Goal: Information Seeking & Learning: Learn about a topic

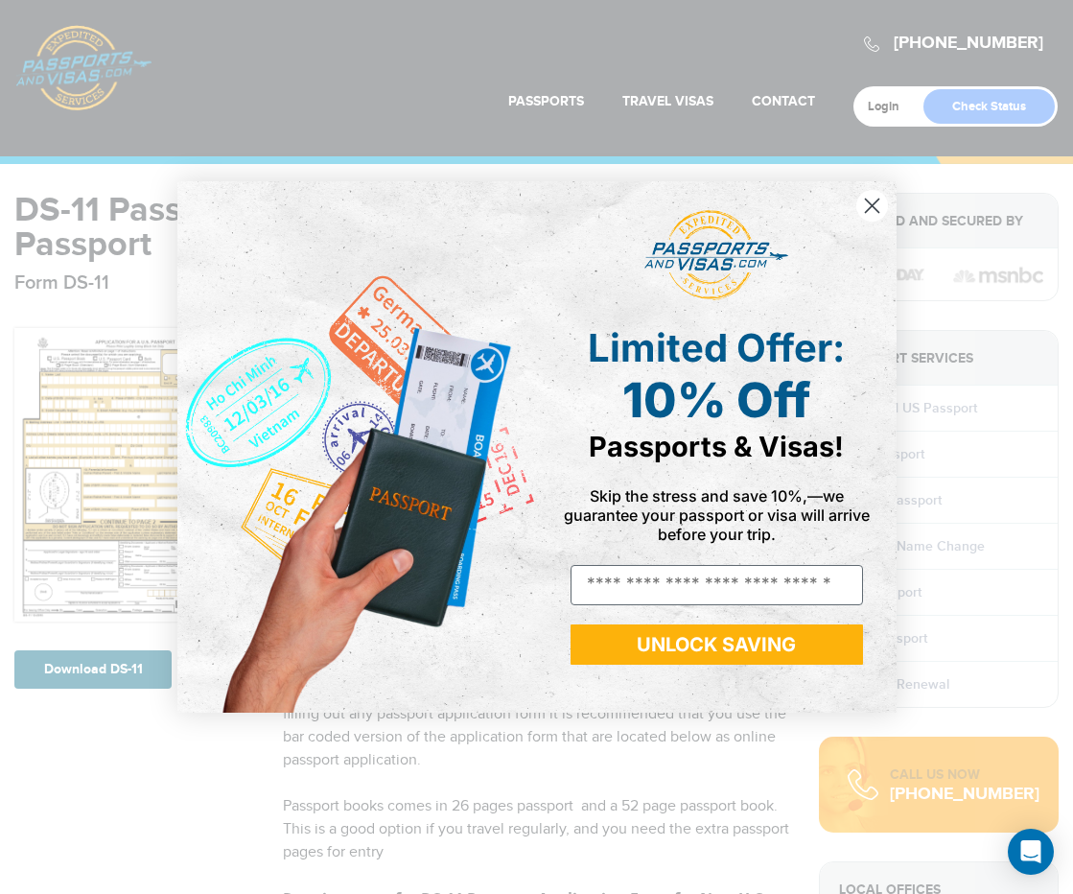
click at [876, 208] on circle "Close dialog" at bounding box center [872, 206] width 32 height 32
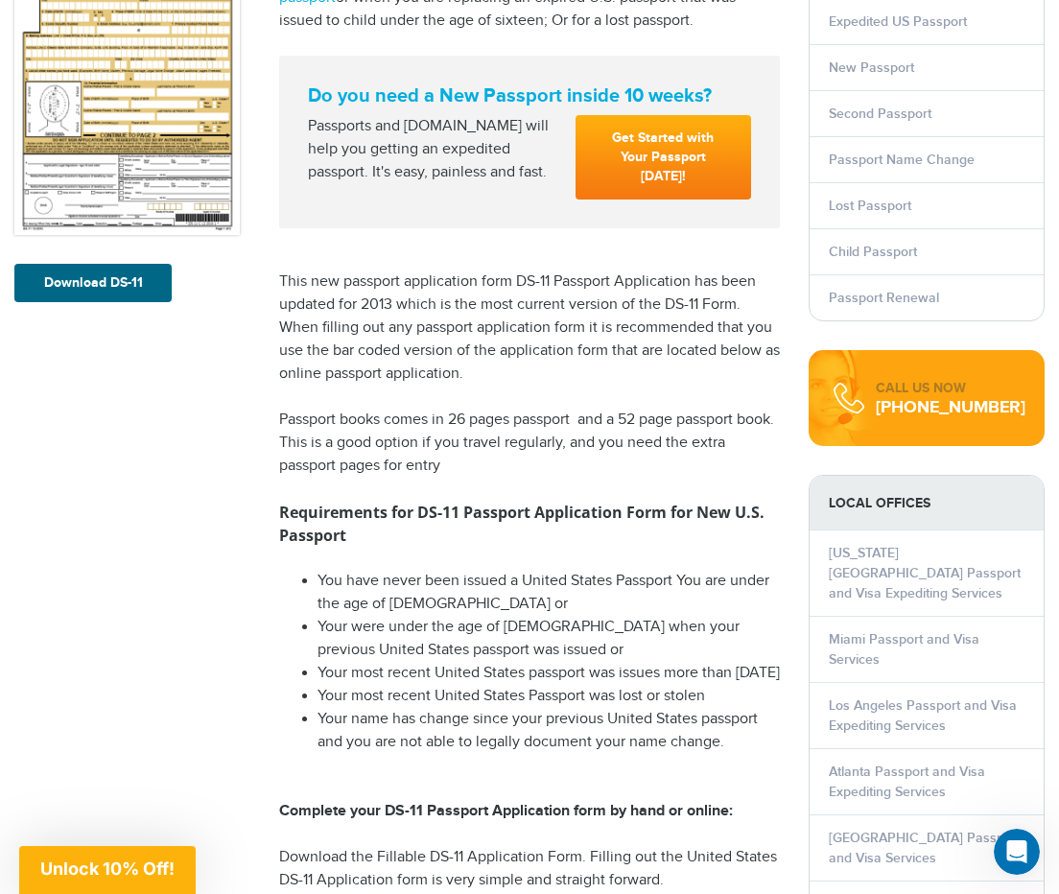
scroll to position [192, 0]
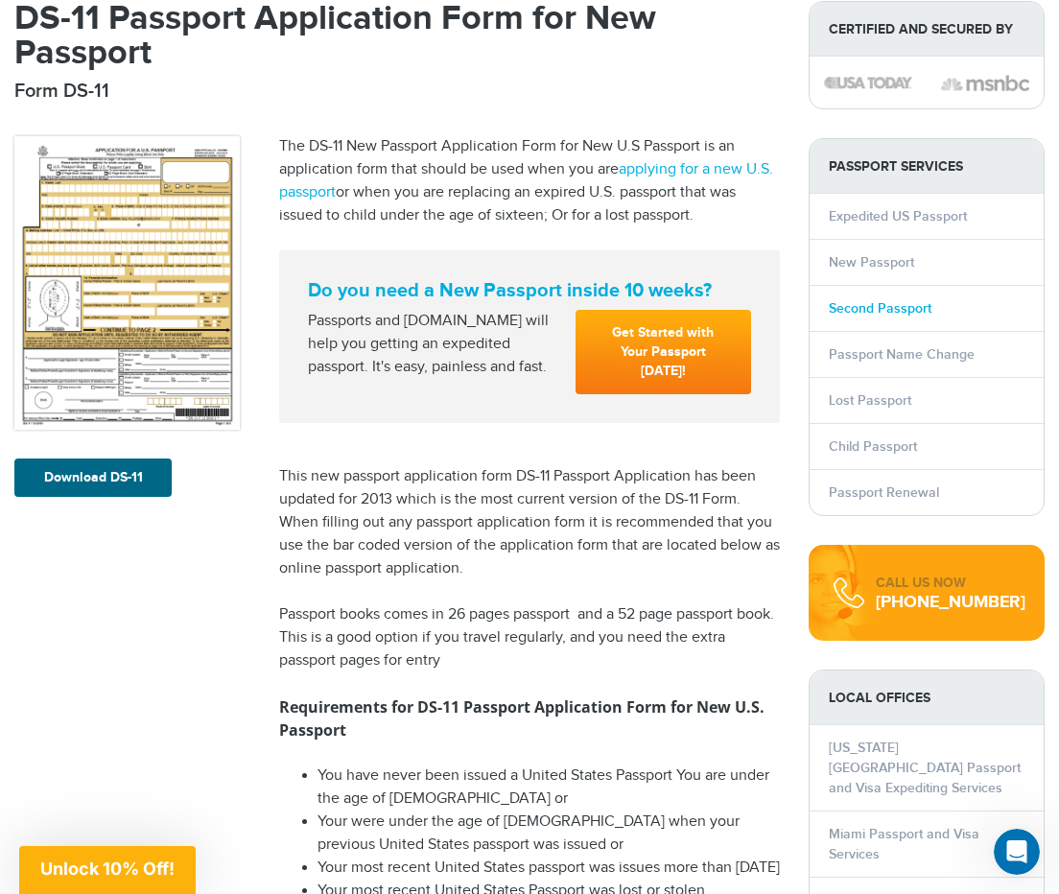
click at [900, 309] on link "Second Passport" at bounding box center [880, 308] width 103 height 16
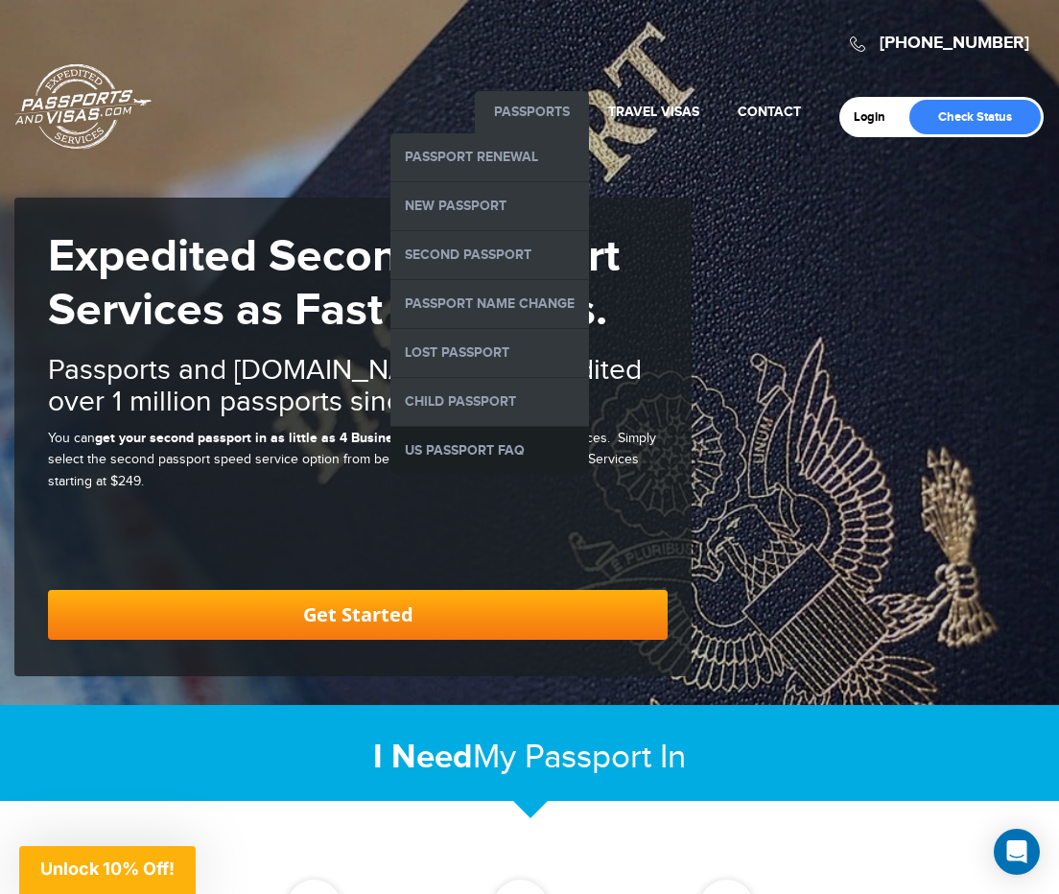
click at [504, 444] on link "US Passport FAQ" at bounding box center [489, 451] width 199 height 48
